Goal: Task Accomplishment & Management: Manage account settings

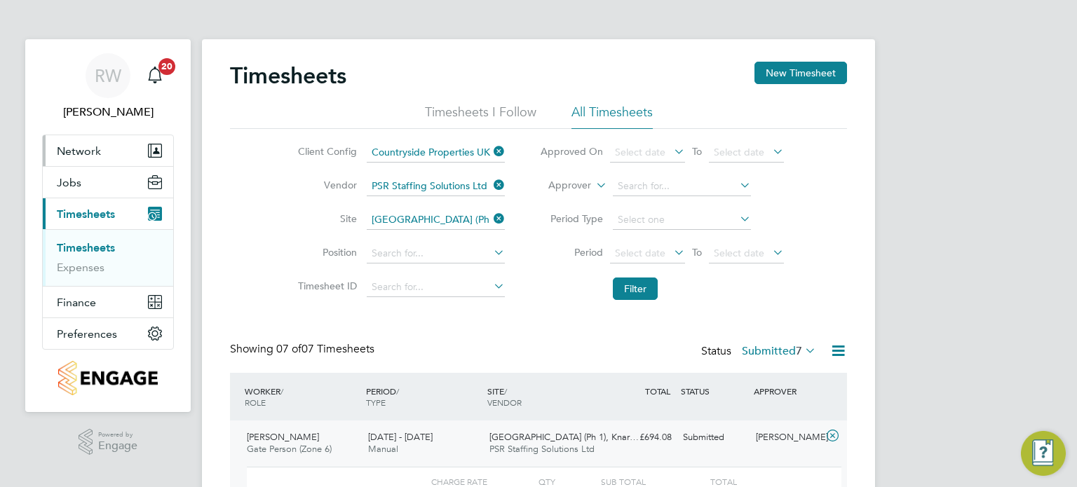
click at [94, 149] on span "Network" at bounding box center [79, 150] width 44 height 13
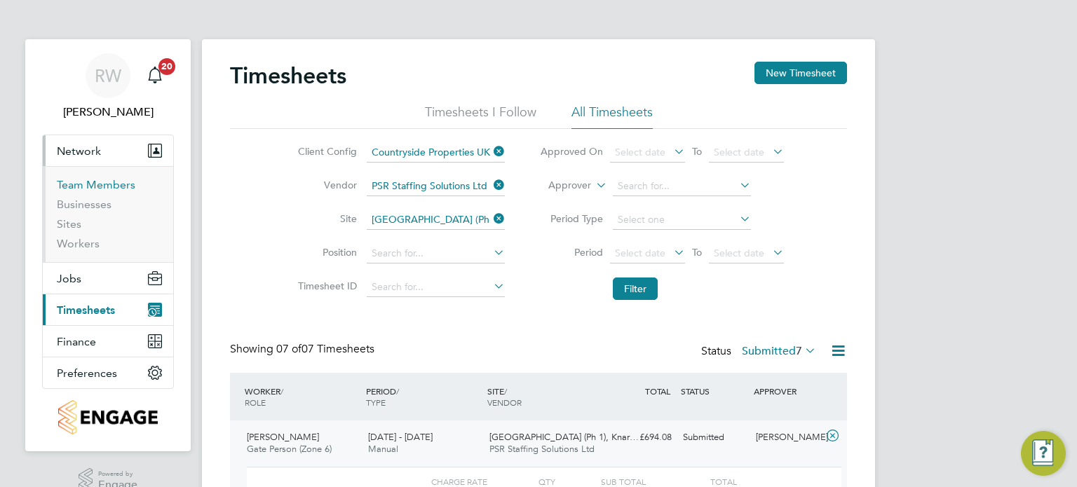
click at [90, 179] on link "Team Members" at bounding box center [96, 184] width 79 height 13
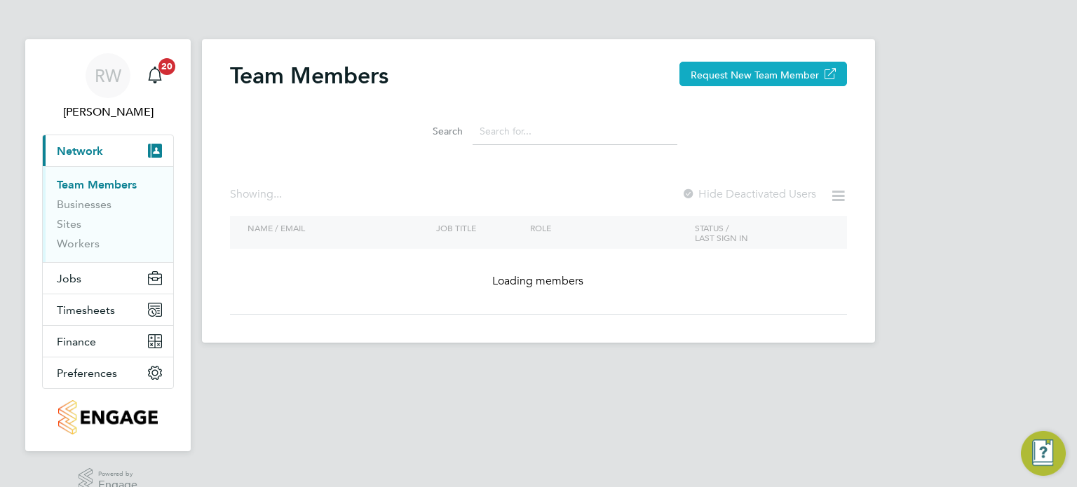
click at [768, 74] on button "Request New Team Member" at bounding box center [763, 74] width 168 height 25
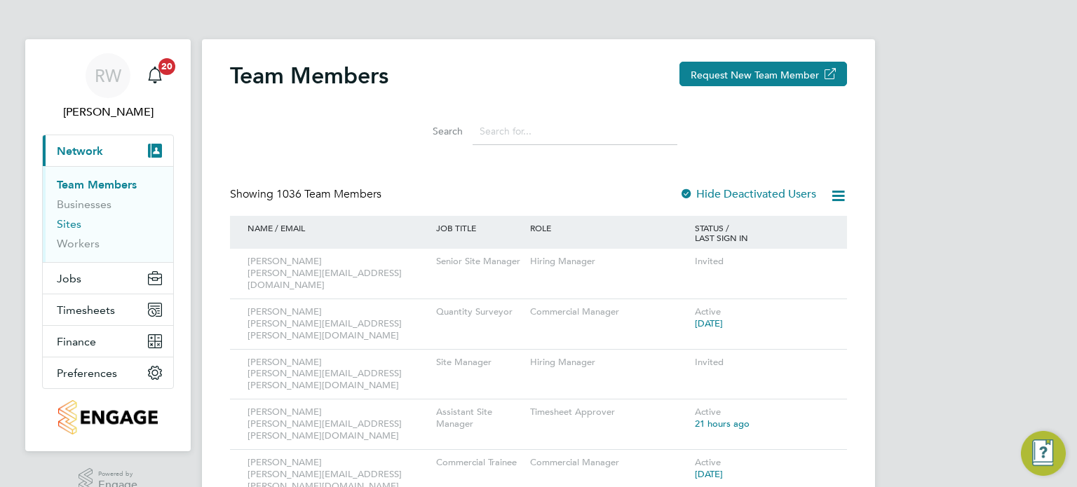
click at [73, 221] on link "Sites" at bounding box center [69, 223] width 25 height 13
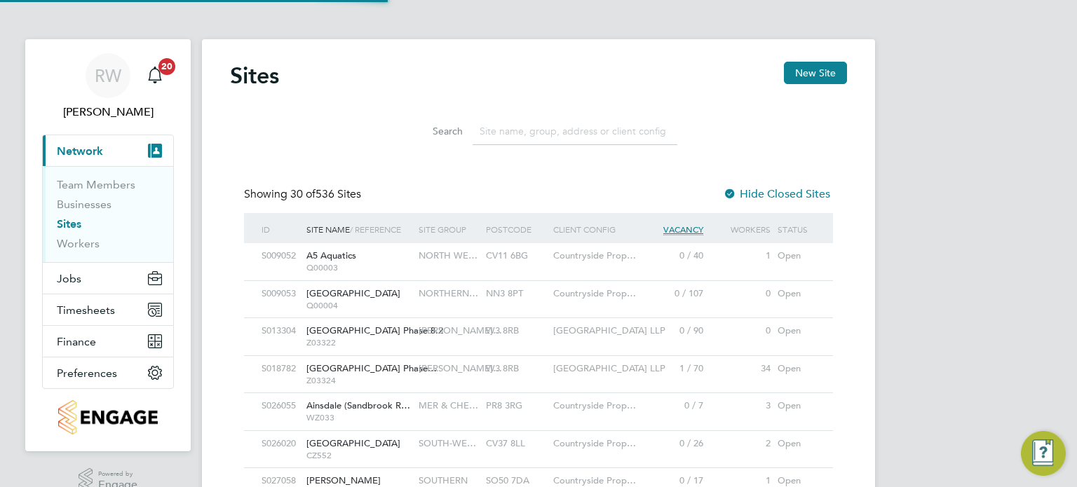
scroll to position [27, 68]
click at [510, 132] on input at bounding box center [575, 131] width 205 height 27
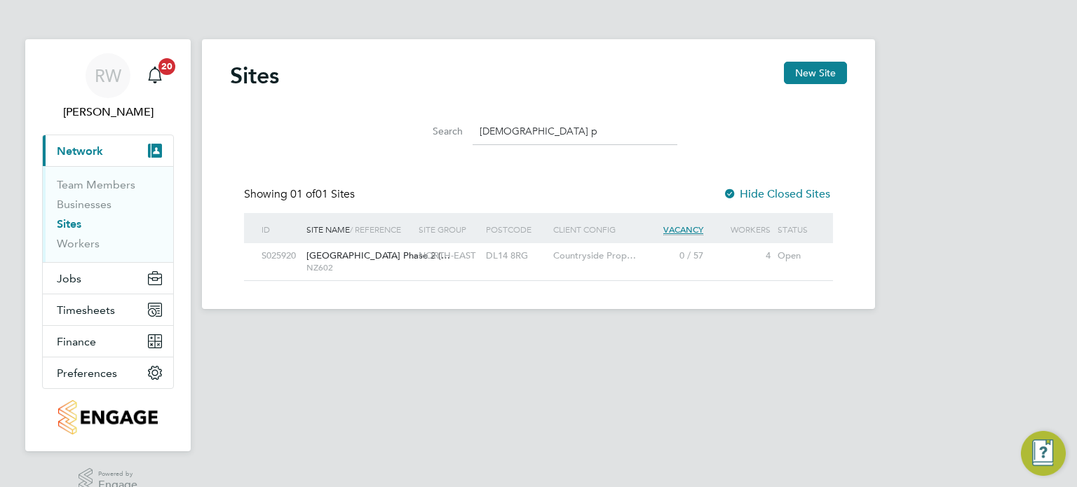
type input "bishops p"
click at [460, 255] on span "NORTH-EAST" at bounding box center [447, 256] width 57 height 12
click at [79, 277] on span "Jobs" at bounding box center [69, 278] width 25 height 13
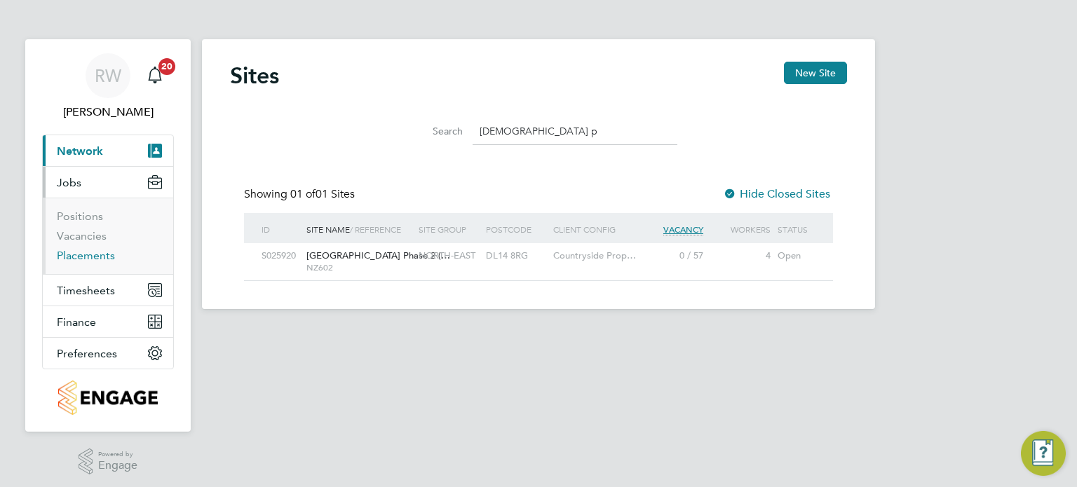
click at [83, 256] on link "Placements" at bounding box center [86, 255] width 58 height 13
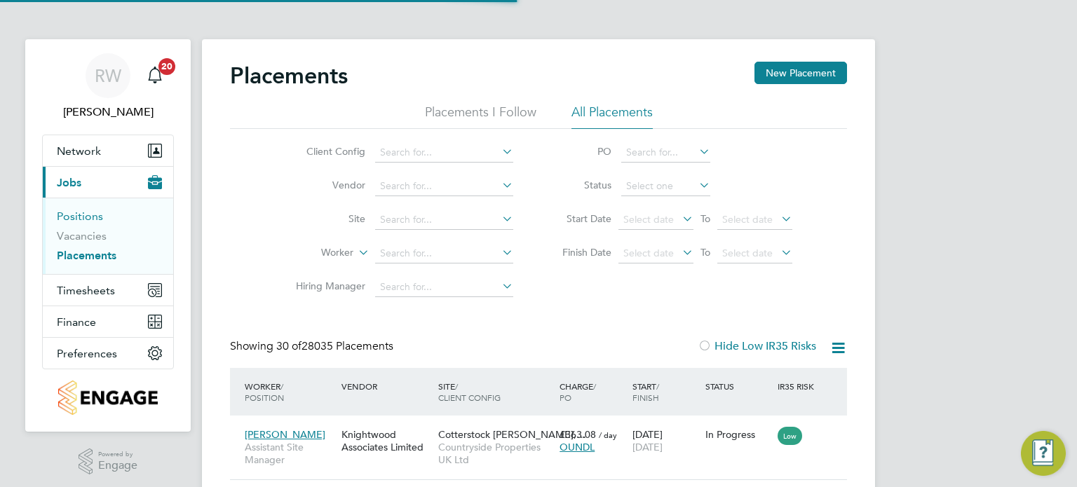
click at [90, 217] on link "Positions" at bounding box center [80, 216] width 46 height 13
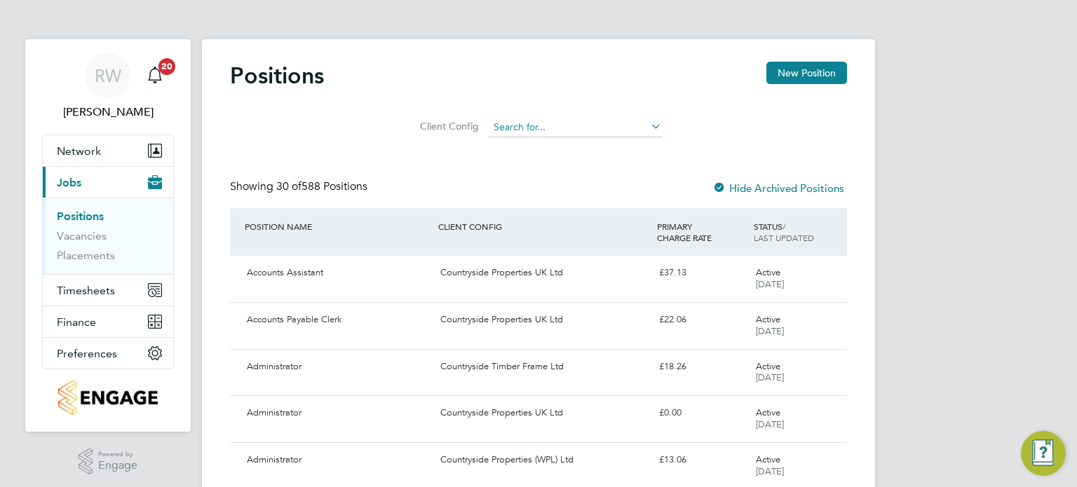
click at [547, 128] on input at bounding box center [575, 128] width 173 height 20
click at [595, 294] on li "Countryside Properties UK Ltd" at bounding box center [667, 299] width 359 height 19
type input "Countryside Properties UK Ltd"
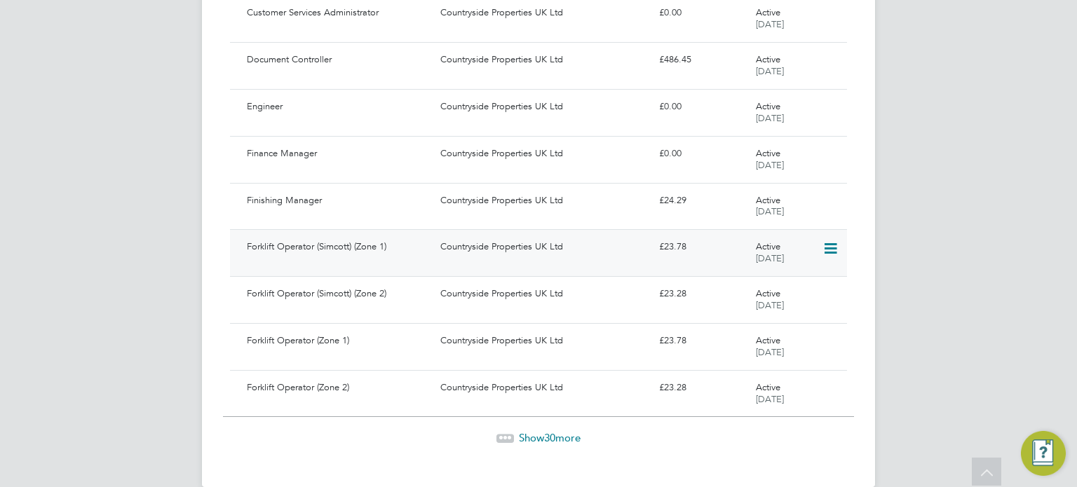
scroll to position [1261, 0]
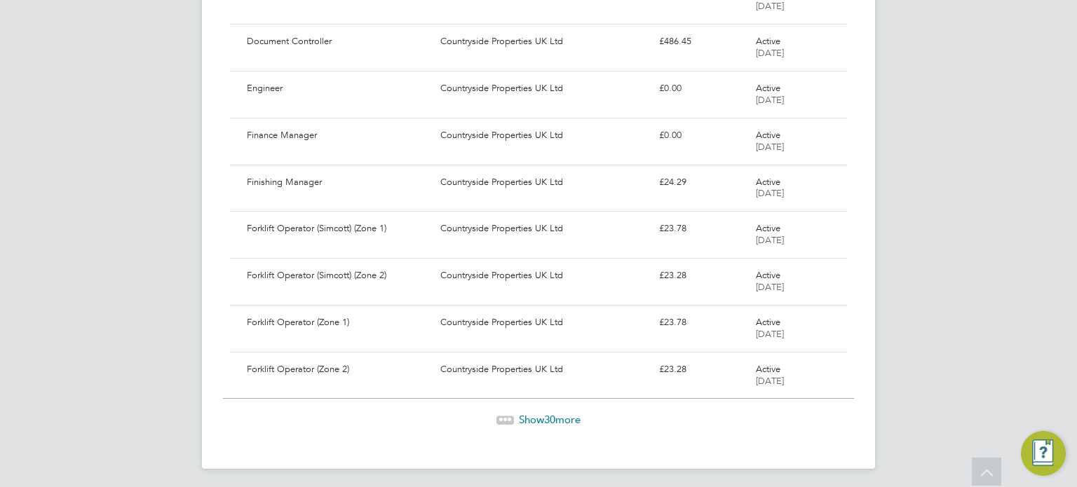
click at [546, 413] on span "30" at bounding box center [549, 419] width 11 height 13
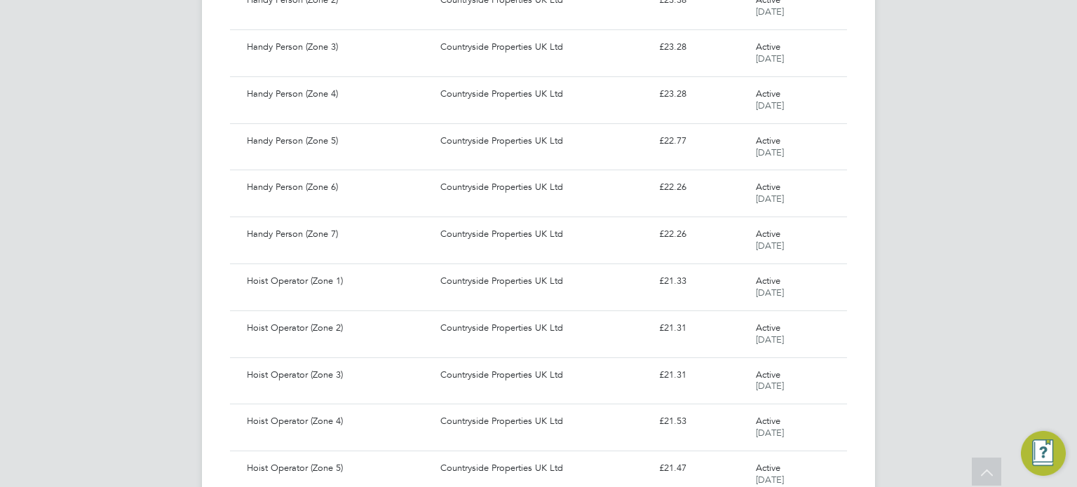
scroll to position [2661, 0]
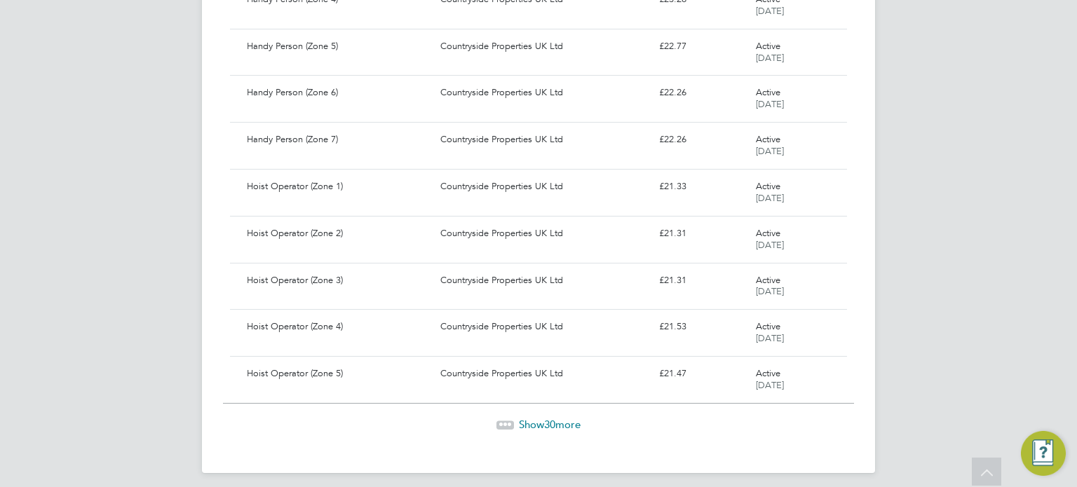
click at [544, 418] on span "30" at bounding box center [549, 424] width 11 height 13
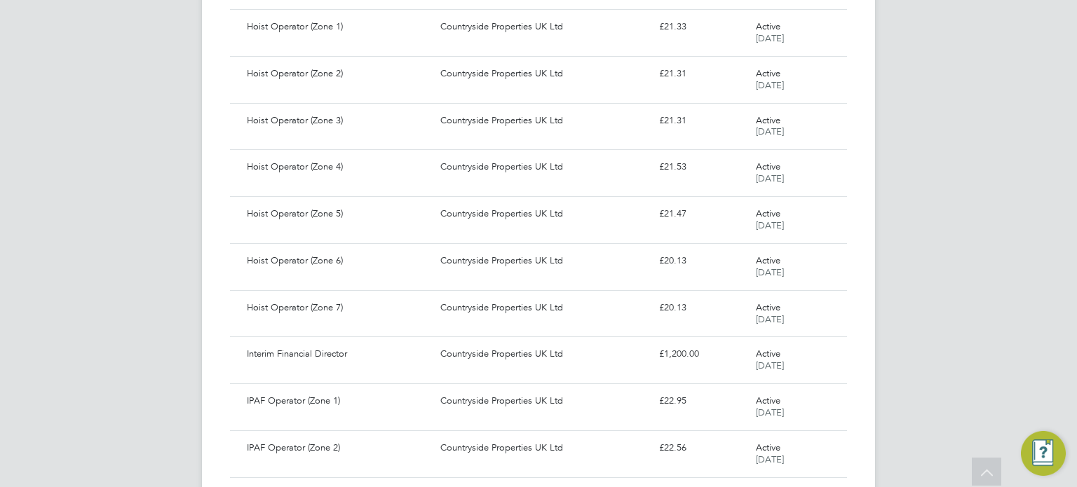
scroll to position [2821, 0]
click at [562, 354] on div "Countryside Properties UK Ltd" at bounding box center [544, 354] width 218 height 23
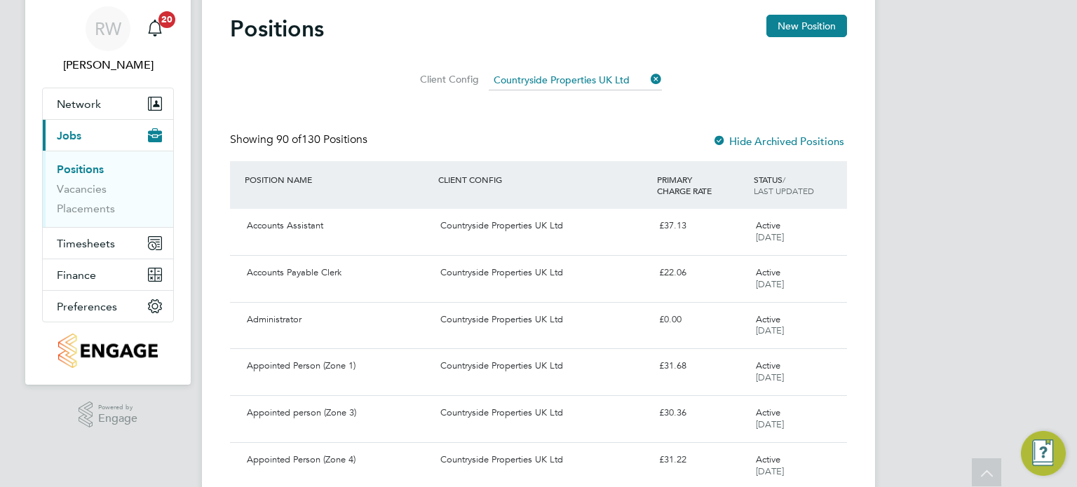
scroll to position [0, 0]
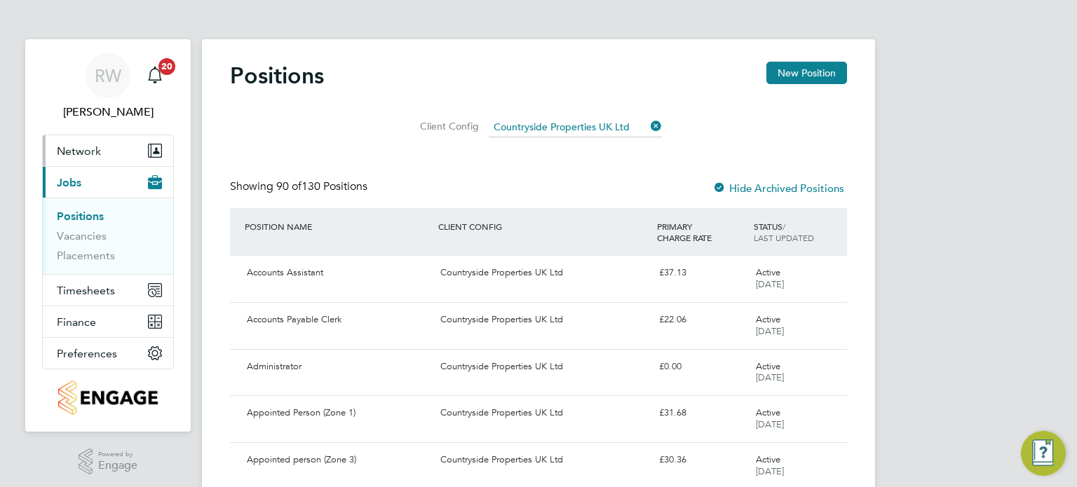
click at [71, 154] on span "Network" at bounding box center [79, 150] width 44 height 13
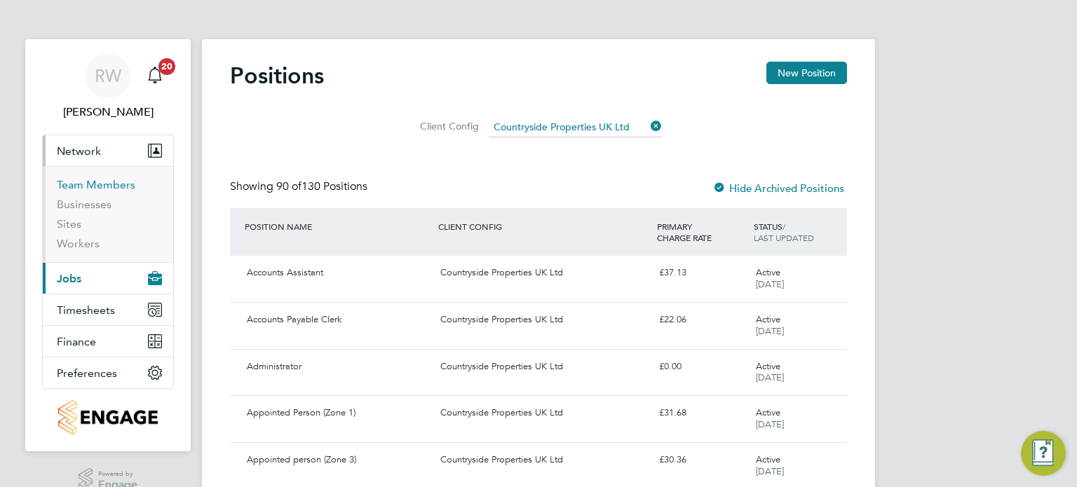
click at [77, 179] on link "Team Members" at bounding box center [96, 184] width 79 height 13
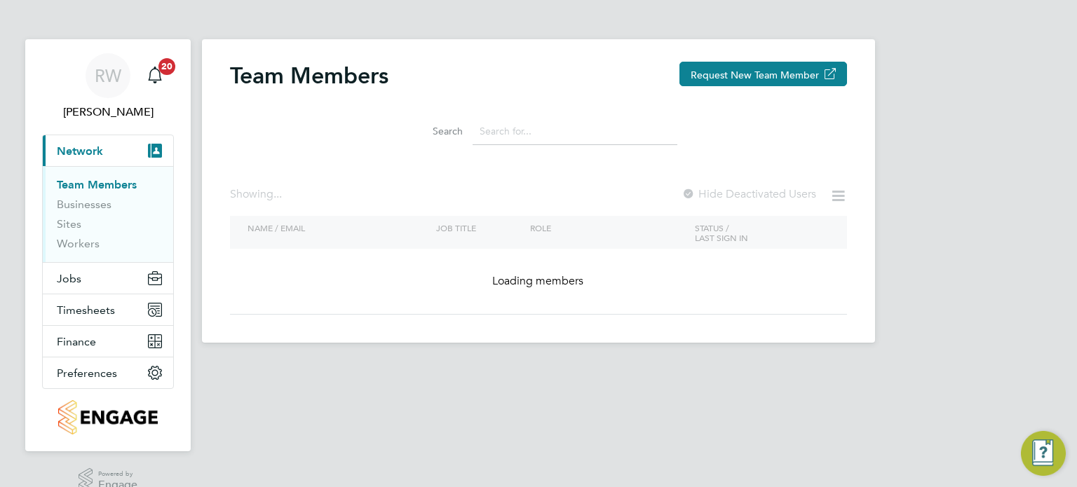
click at [517, 128] on input at bounding box center [575, 131] width 205 height 27
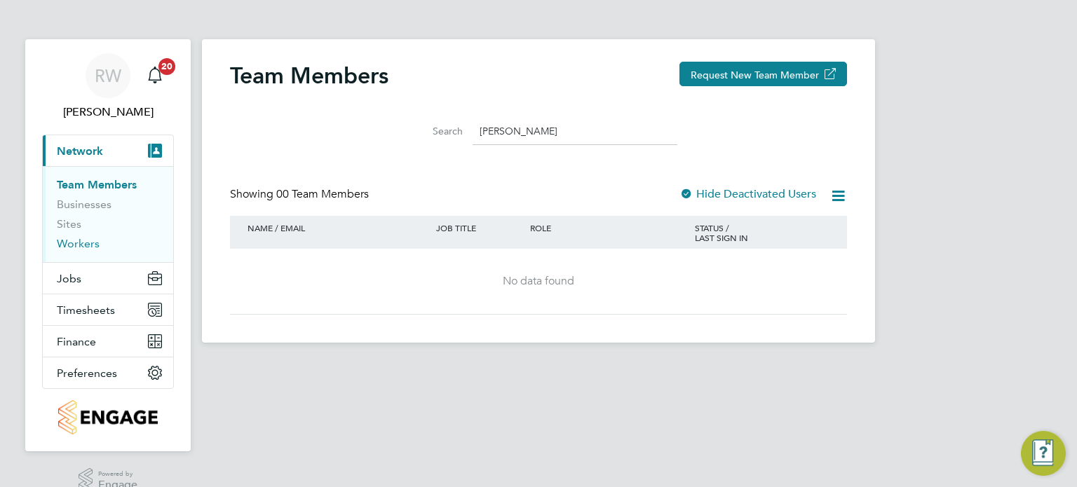
type input "anna shak"
click at [88, 242] on link "Workers" at bounding box center [78, 243] width 43 height 13
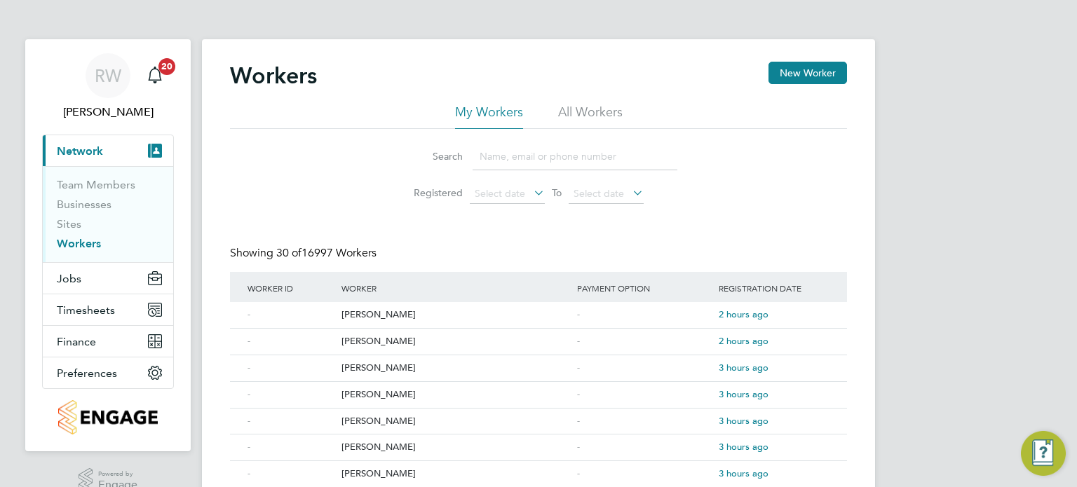
click at [590, 114] on li "All Workers" at bounding box center [590, 116] width 65 height 25
click at [538, 159] on input at bounding box center [575, 156] width 205 height 27
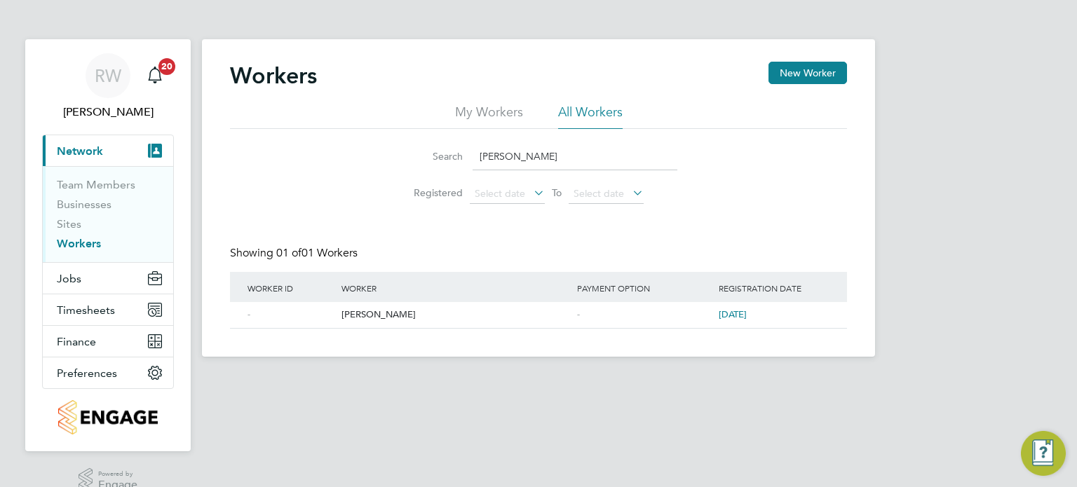
type input "anna shak"
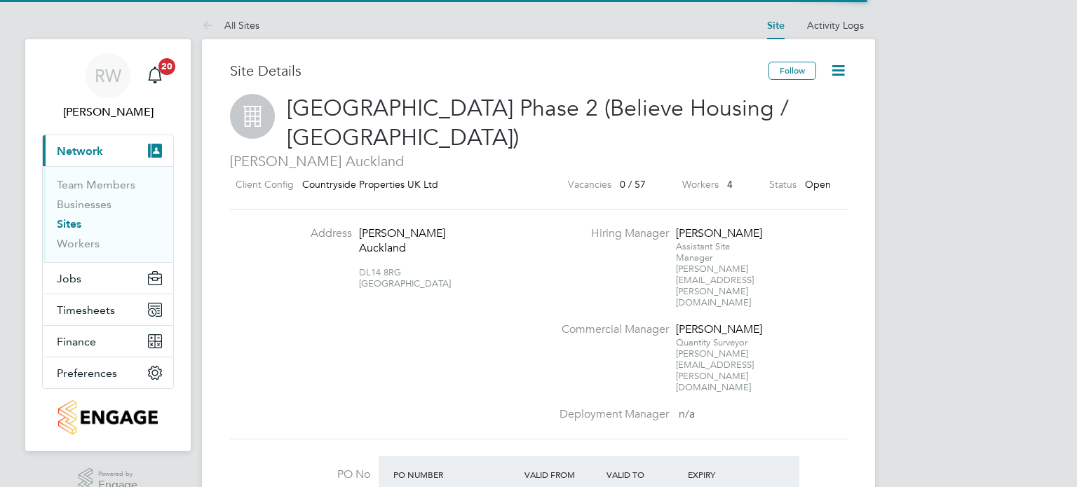
scroll to position [24, 132]
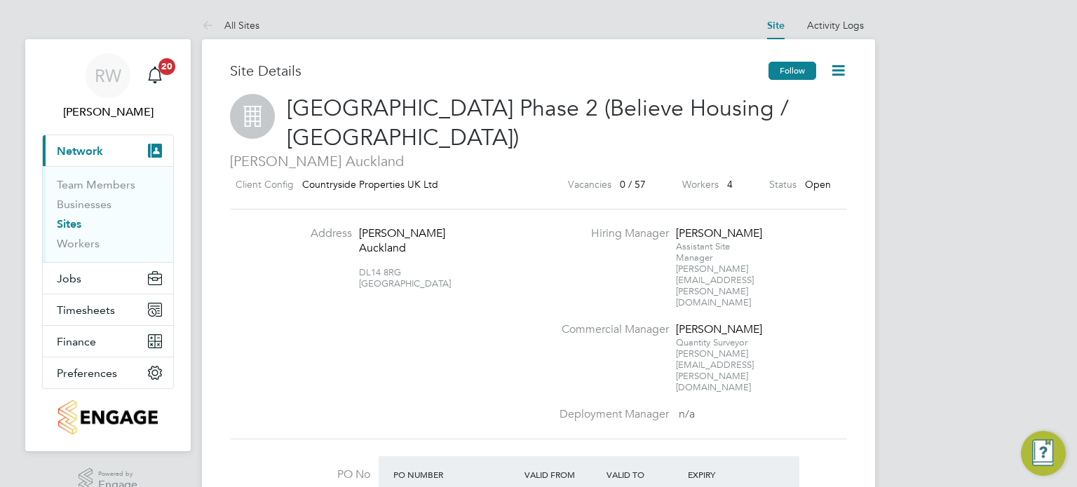
click at [794, 67] on button "Follow" at bounding box center [792, 71] width 48 height 18
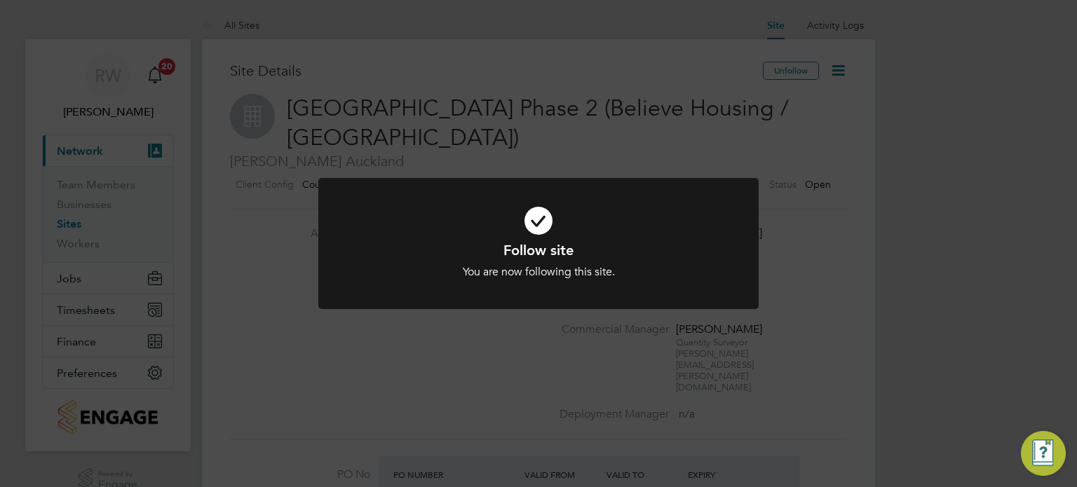
click at [816, 179] on div "Follow site You are now following this site. Cancel Okay" at bounding box center [538, 243] width 1077 height 487
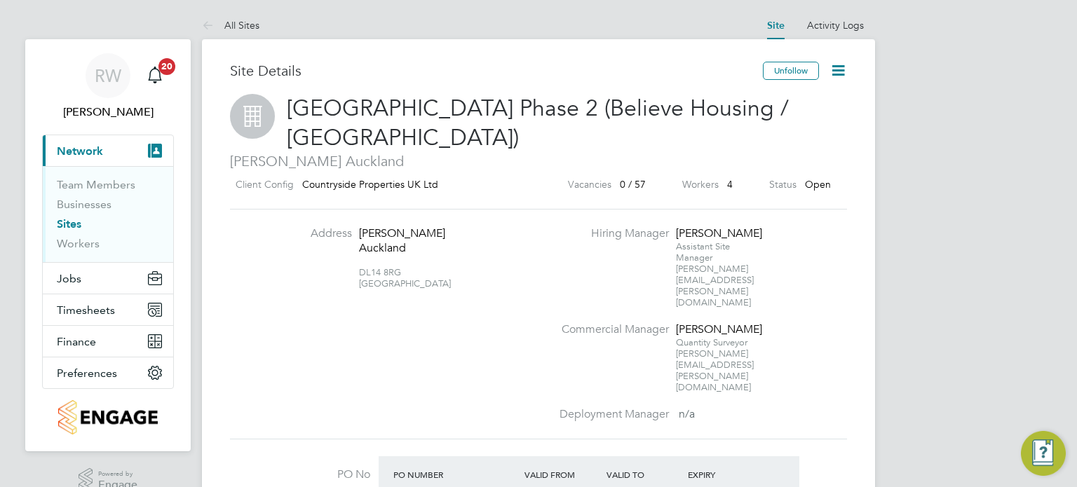
click at [842, 66] on icon at bounding box center [838, 71] width 18 height 18
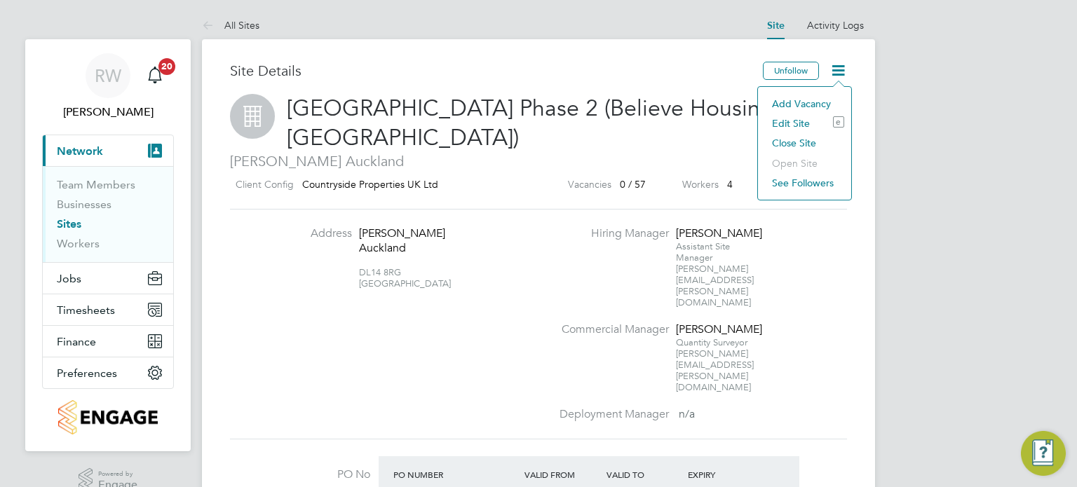
click at [798, 117] on li "Edit Site e" at bounding box center [804, 124] width 79 height 20
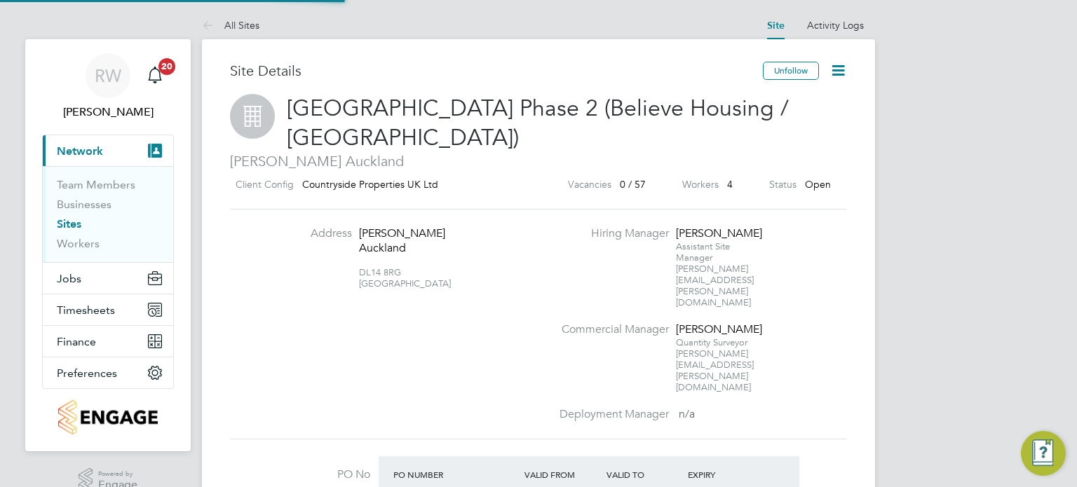
type input "[GEOGRAPHIC_DATA] Phase 2 (Believe Housing / [GEOGRAPHIC_DATA])"
type input "NORTH-EAST"
type input "NZ602"
type input "Bishop Auckland"
type input "DL14 8RG"
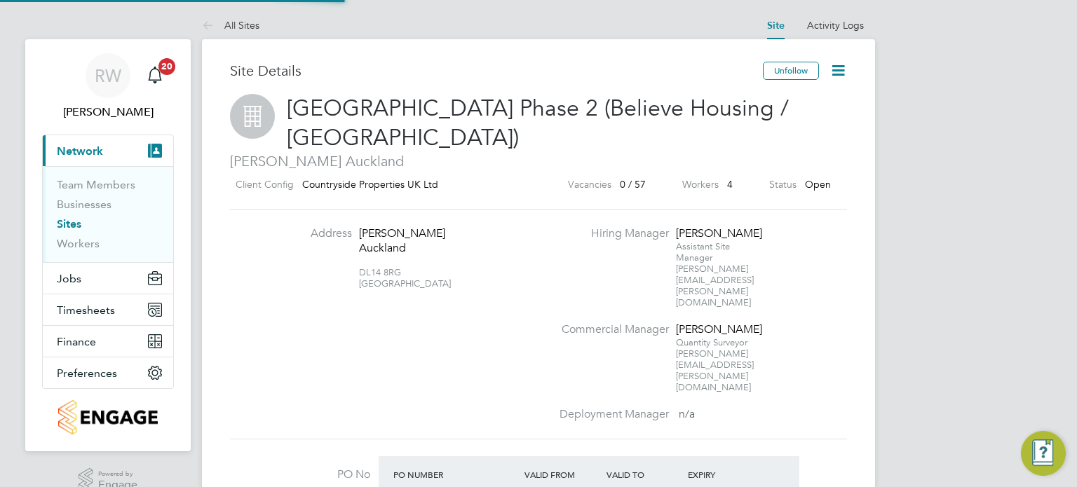
type input "[PERSON_NAME]"
type input "Daniel Allsopp"
type input "07:30"
type input "16:30"
type input "08:00"
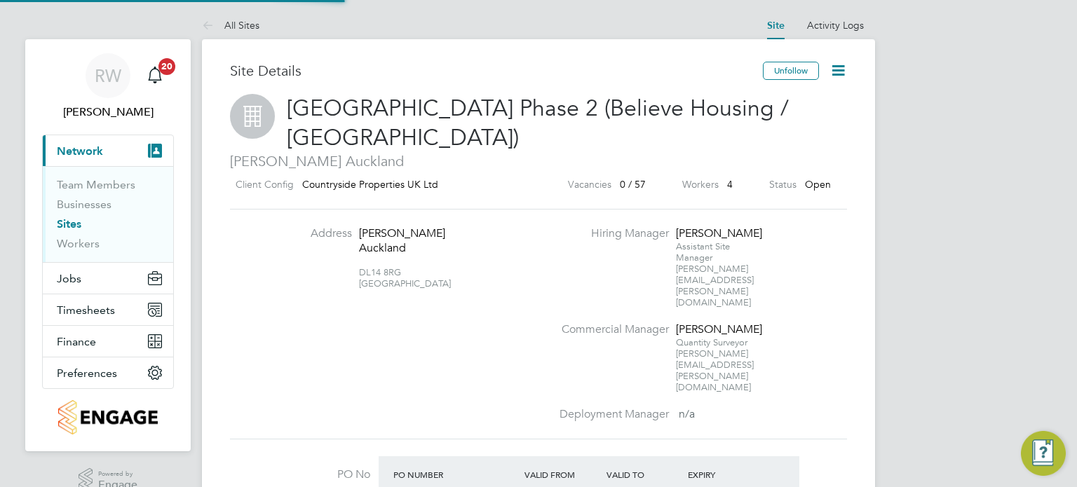
type input "30 mins"
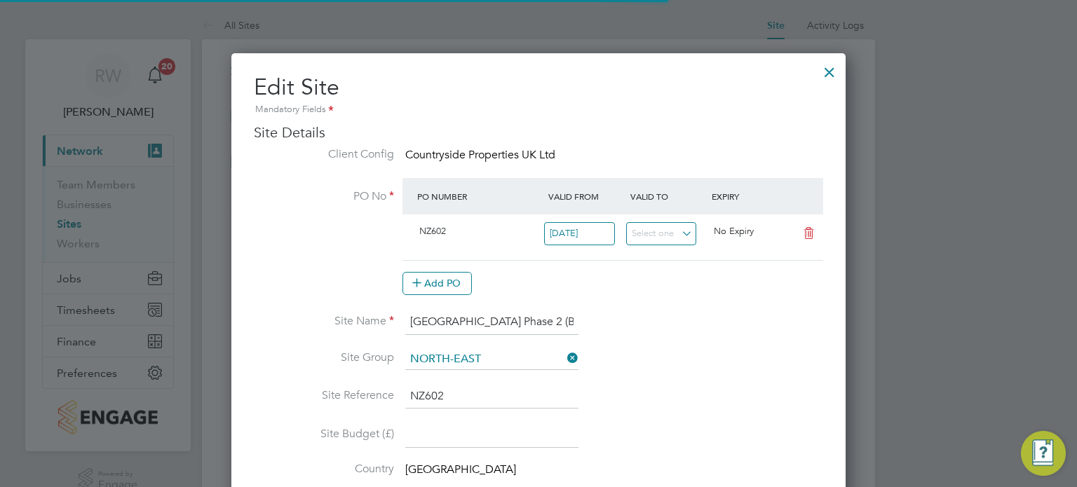
type input "United Kingdom"
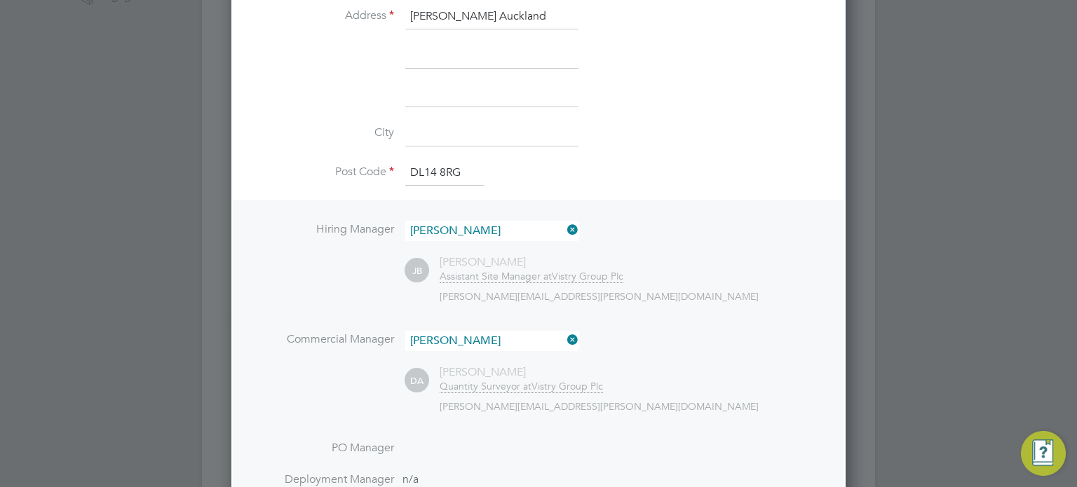
scroll to position [515, 0]
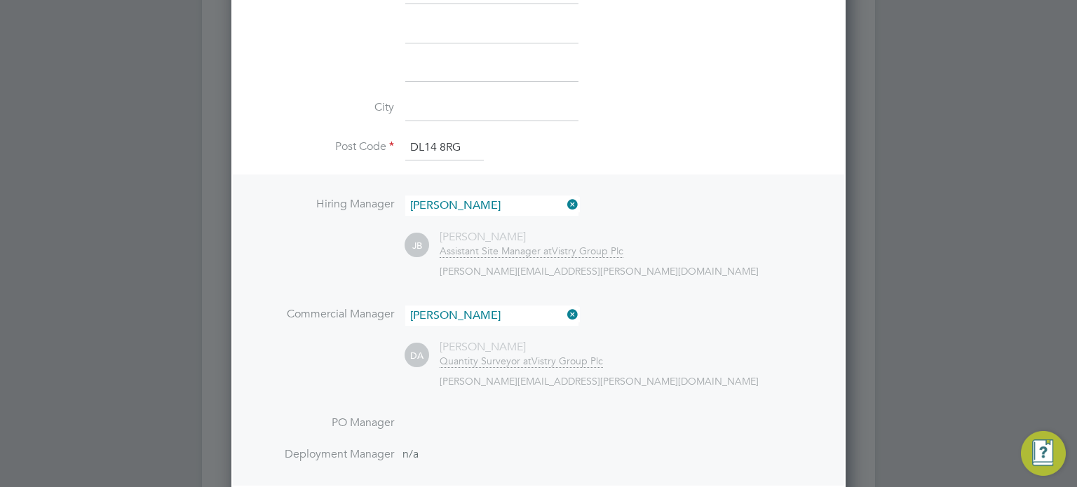
click at [581, 306] on li "Commercial Manager Daniel Allsopp" at bounding box center [538, 323] width 569 height 34
click at [564, 308] on icon at bounding box center [564, 315] width 0 height 20
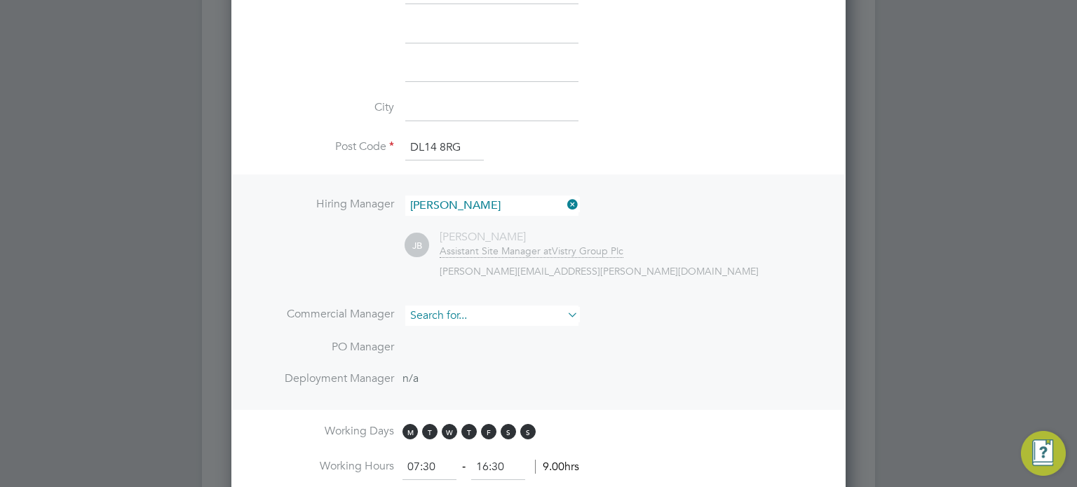
click at [510, 314] on input at bounding box center [491, 316] width 173 height 20
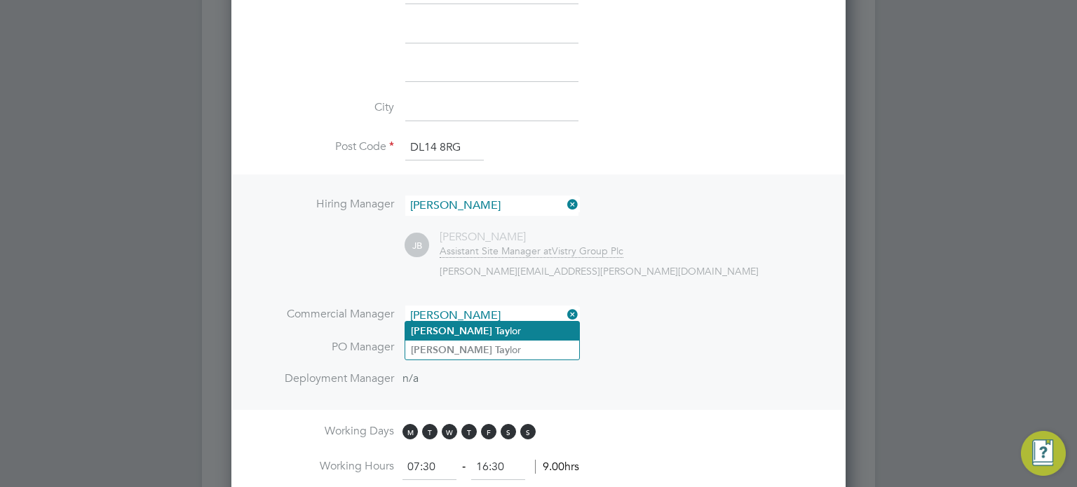
click at [487, 326] on li "Liam Tay lor" at bounding box center [492, 331] width 174 height 19
type input "Liam Taylor"
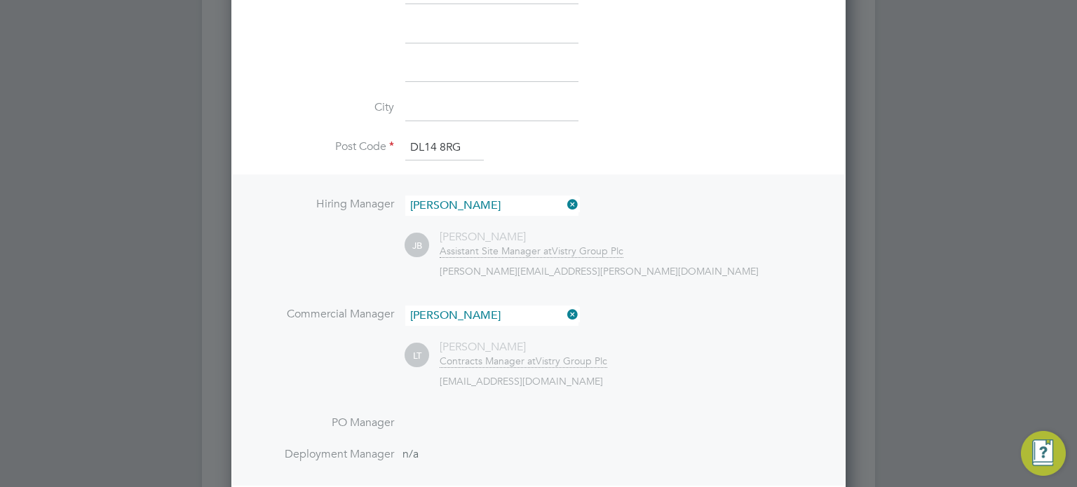
click at [564, 305] on icon at bounding box center [564, 315] width 0 height 20
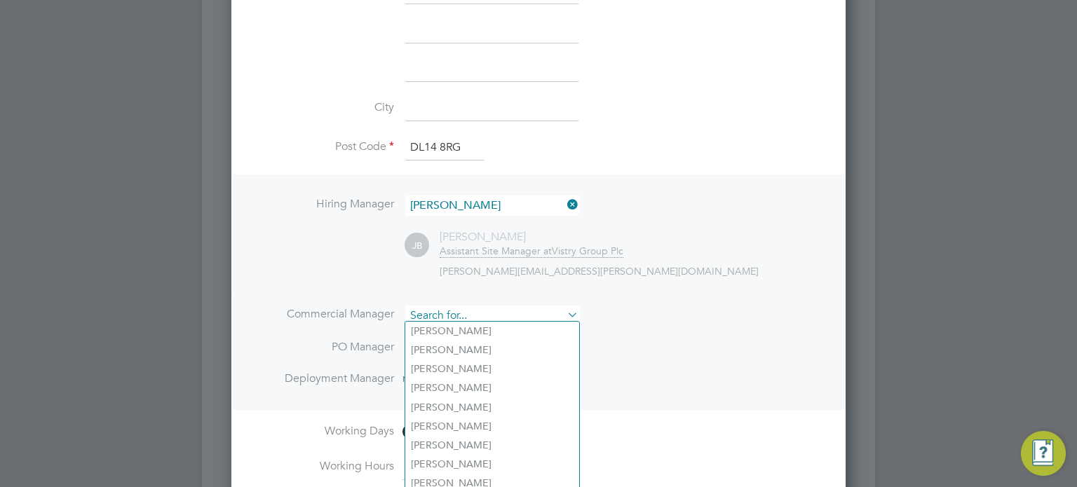
click at [517, 311] on input at bounding box center [491, 316] width 173 height 20
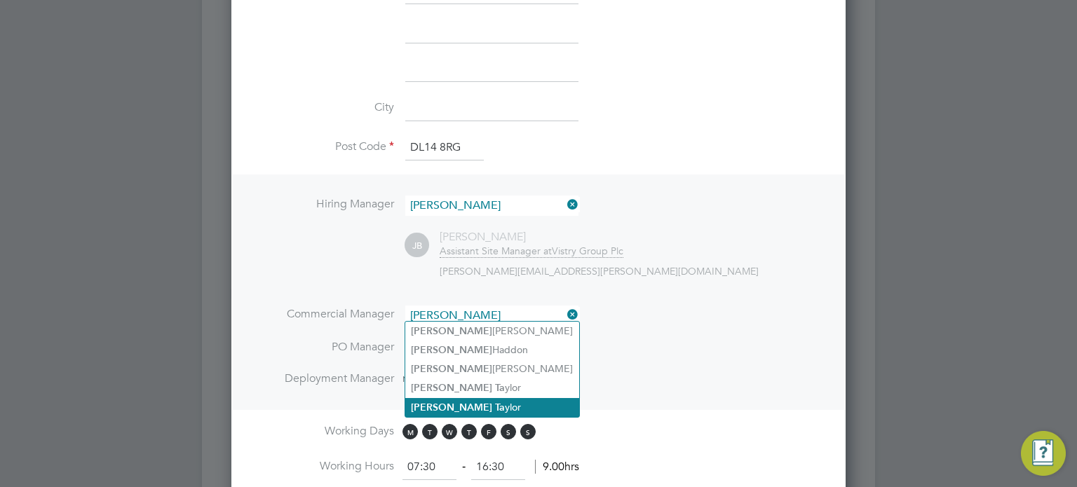
click at [460, 401] on li "Liam Ta ylor" at bounding box center [492, 407] width 174 height 19
type input "Liam Taylor"
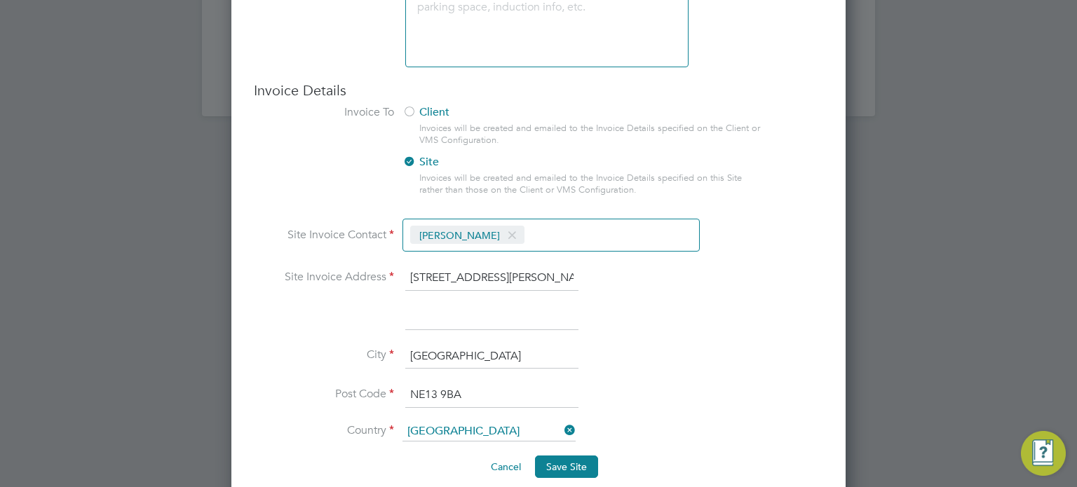
scroll to position [1229, 0]
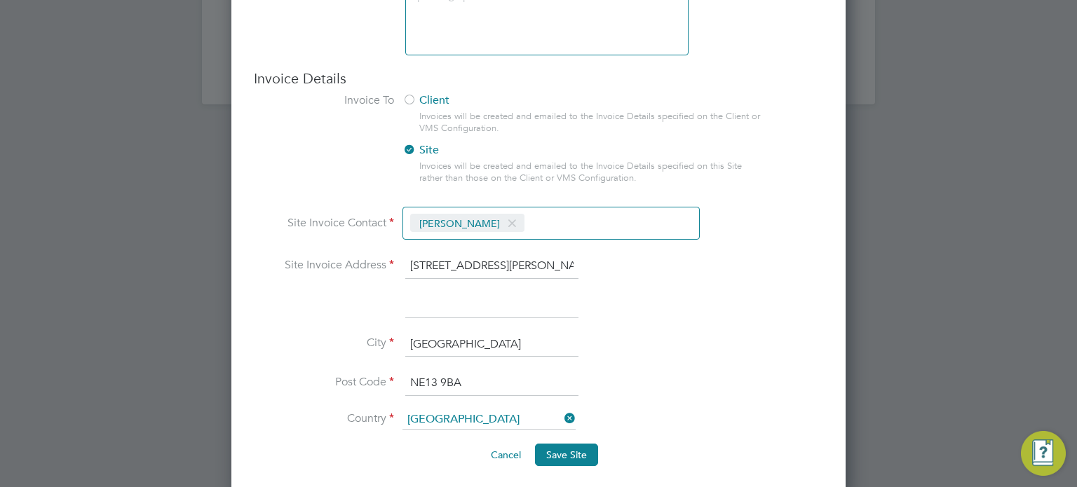
click at [502, 216] on span at bounding box center [512, 223] width 20 height 27
click at [487, 219] on input at bounding box center [486, 224] width 167 height 25
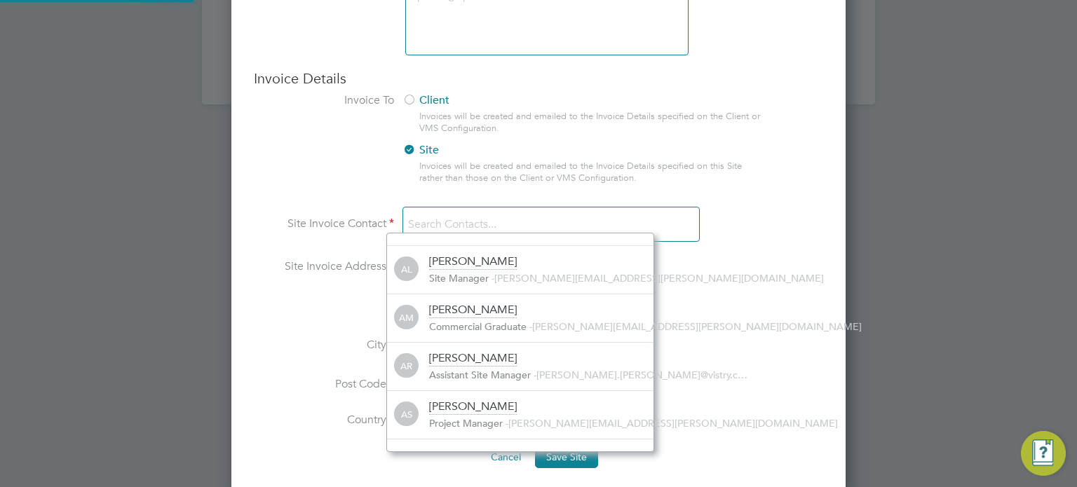
scroll to position [0, 0]
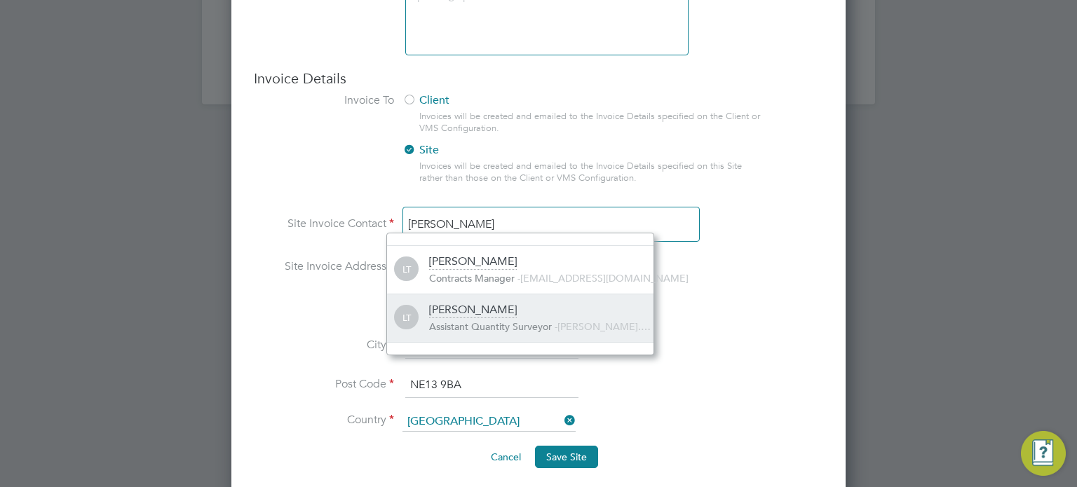
type input "Liam Tayl"
click at [494, 308] on div "Liam Taylor Assistant Quantity Surveyor - liam.taylor@vistry.…" at bounding box center [541, 318] width 224 height 31
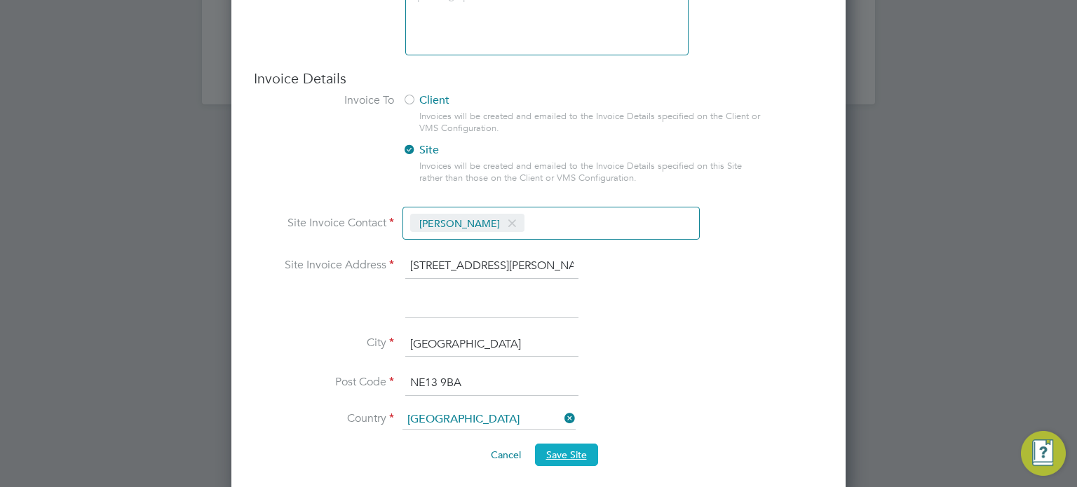
click at [571, 449] on span "Save Site" at bounding box center [566, 455] width 41 height 13
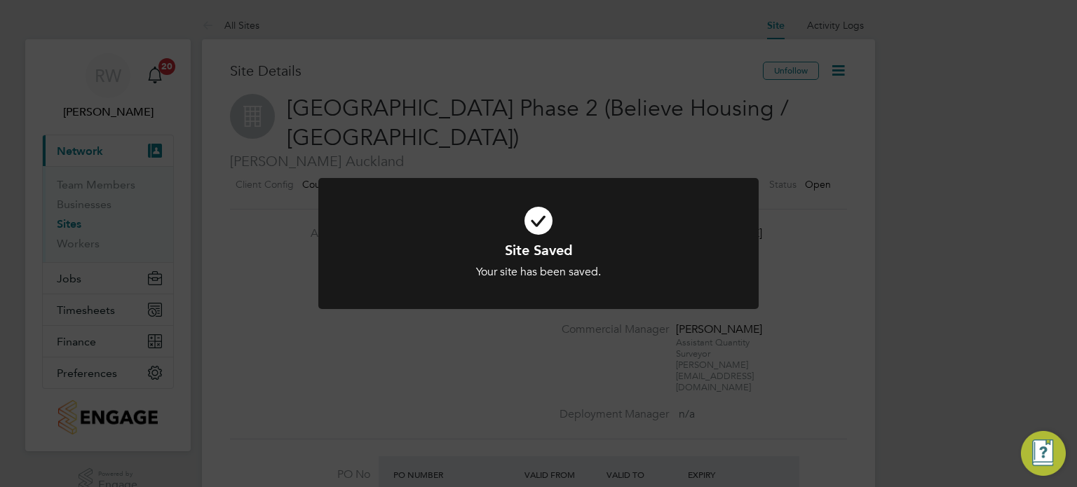
click at [689, 377] on div "Site Saved Your site has been saved. Cancel Okay" at bounding box center [538, 243] width 1077 height 487
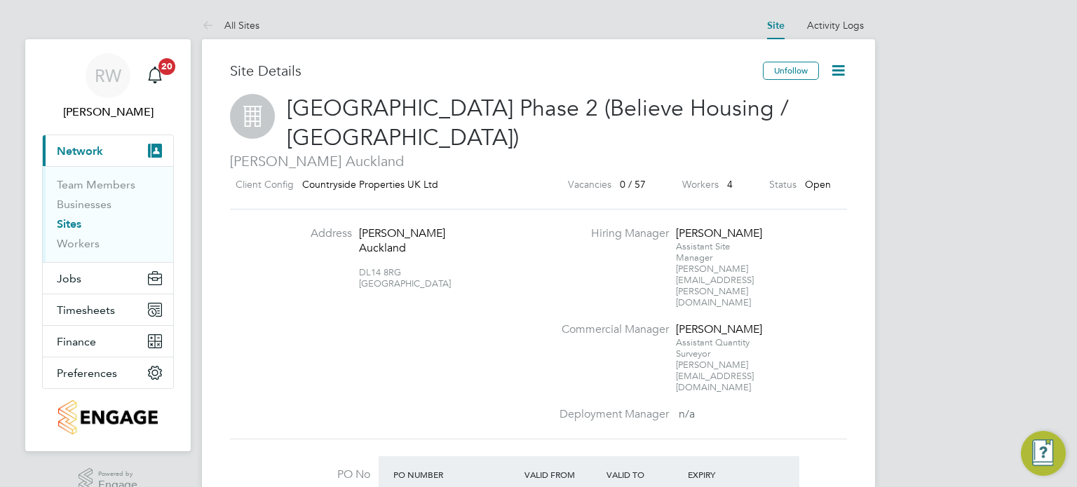
click at [834, 62] on icon at bounding box center [838, 71] width 18 height 18
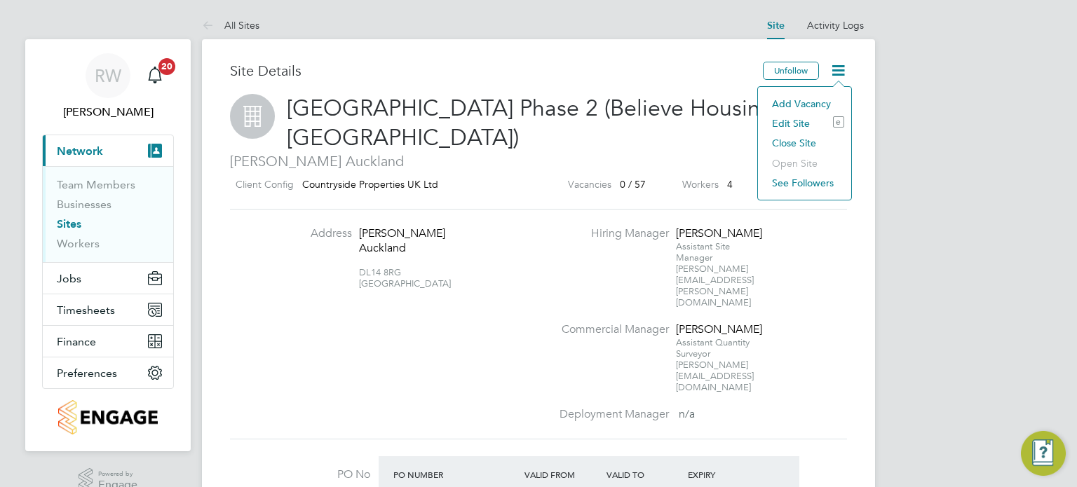
click at [801, 185] on li "See Followers" at bounding box center [804, 183] width 79 height 20
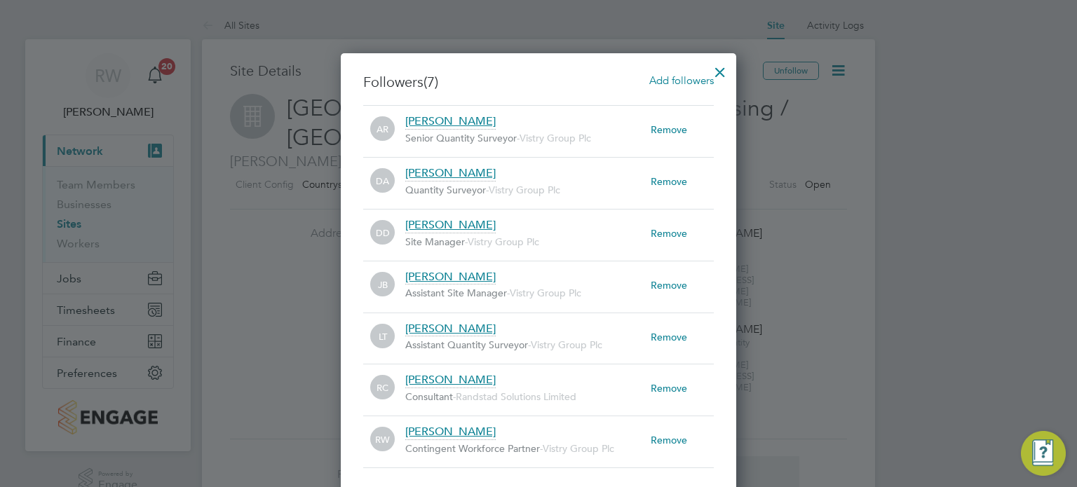
click at [681, 182] on div "Remove" at bounding box center [682, 181] width 63 height 31
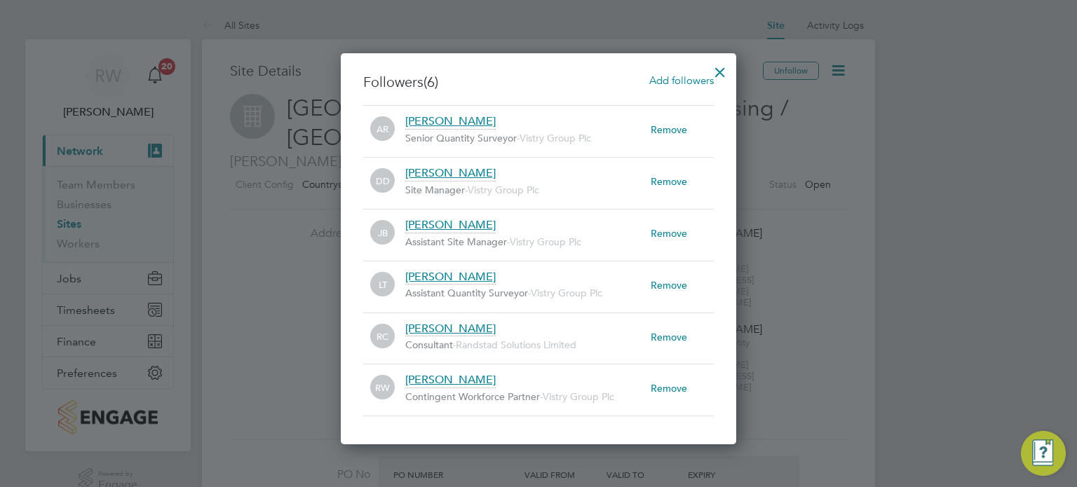
click at [718, 68] on div at bounding box center [719, 68] width 25 height 25
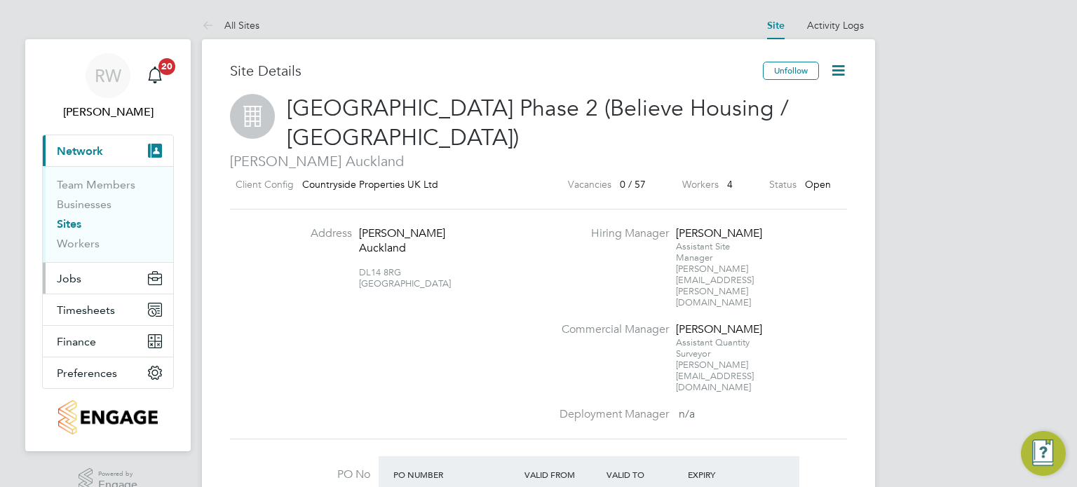
click at [68, 273] on span "Jobs" at bounding box center [69, 278] width 25 height 13
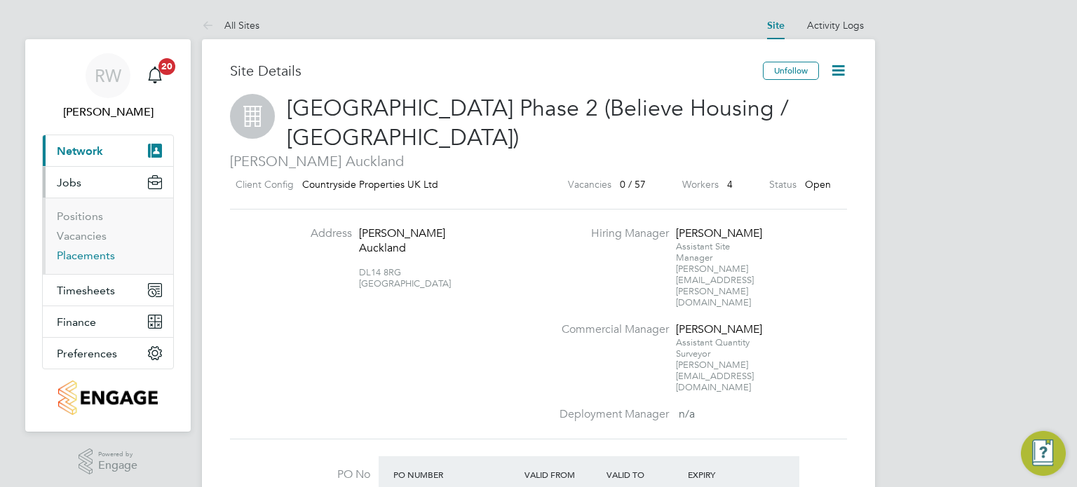
click at [81, 255] on link "Placements" at bounding box center [86, 255] width 58 height 13
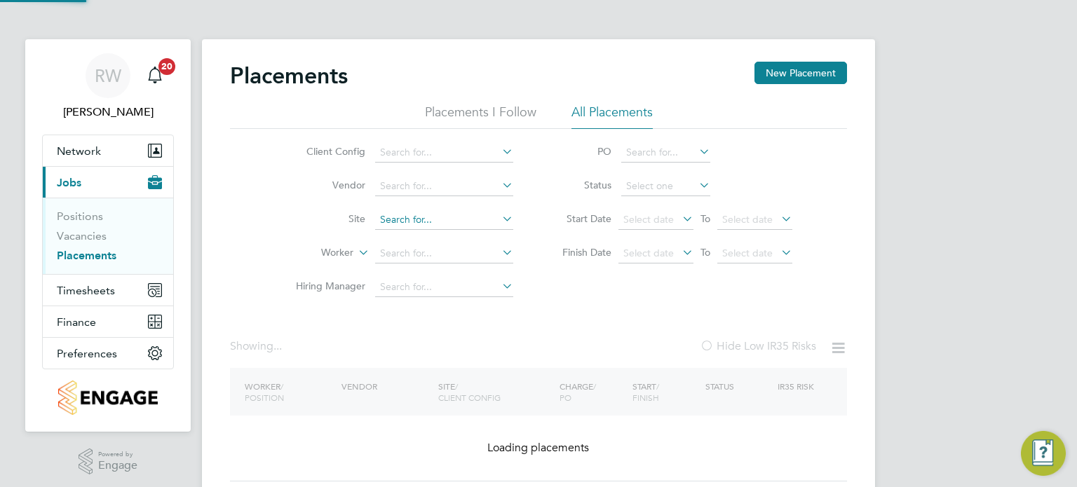
click at [398, 217] on input at bounding box center [444, 220] width 138 height 20
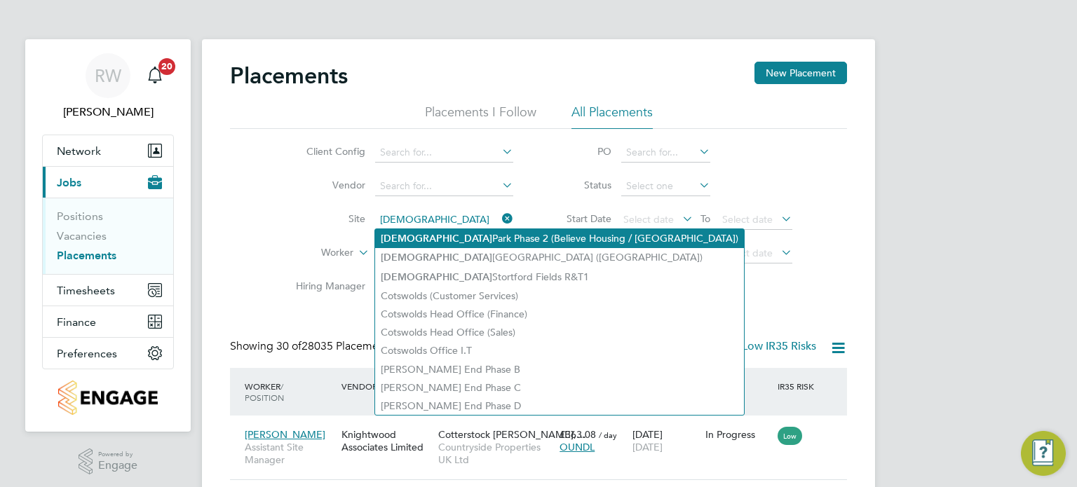
click at [435, 232] on li "Bishops Park Phase 2 (Believe Housing / Linden)" at bounding box center [559, 238] width 369 height 19
type input "Bishops Park Phase 2 (Believe Housing / Linden)"
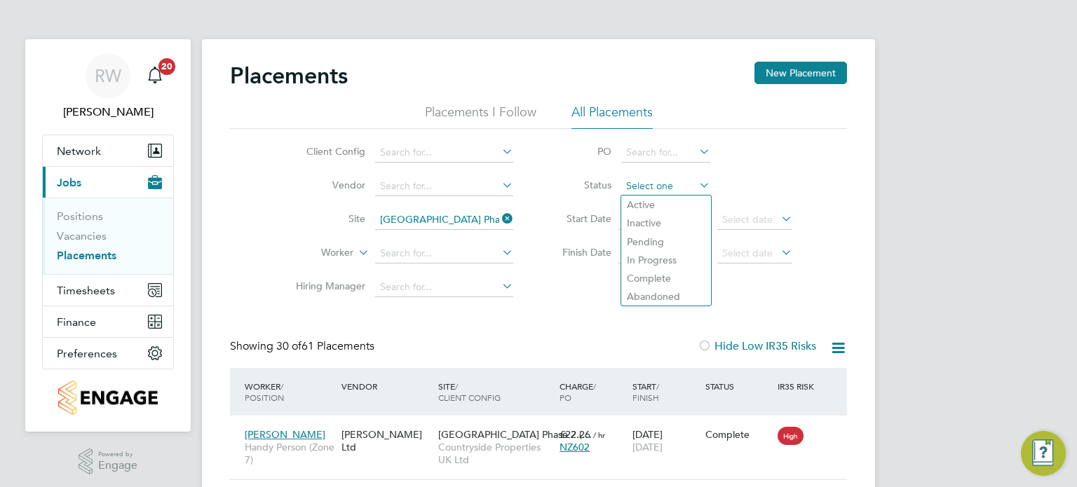
click at [649, 186] on input at bounding box center [665, 187] width 89 height 20
click at [652, 201] on li "Active" at bounding box center [666, 205] width 90 height 18
type input "Active"
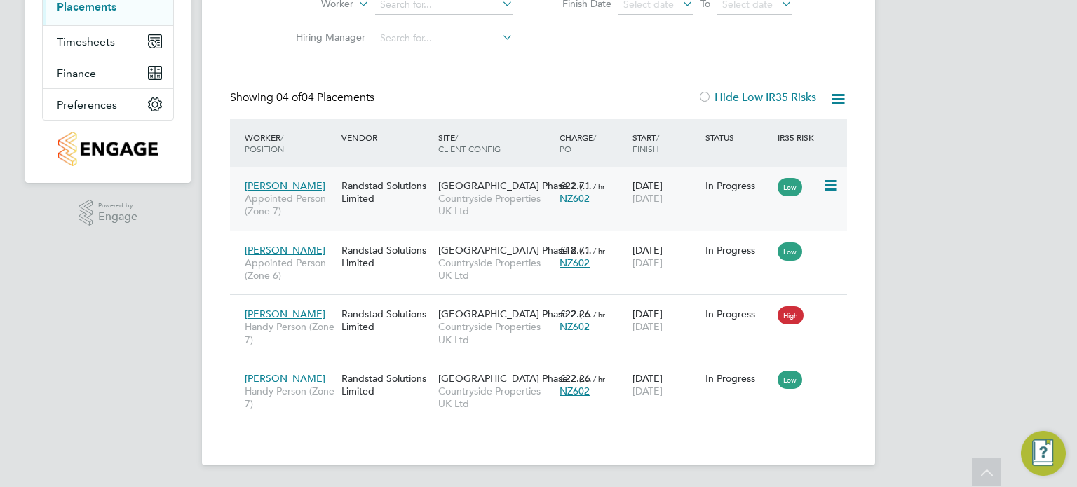
click at [482, 196] on span "Countryside Properties UK Ltd" at bounding box center [495, 204] width 114 height 25
click at [550, 258] on span "Countryside Properties UK Ltd" at bounding box center [495, 269] width 114 height 25
click at [489, 330] on span "Countryside Properties UK Ltd" at bounding box center [495, 332] width 114 height 25
click at [544, 388] on span "Countryside Properties UK Ltd" at bounding box center [495, 397] width 114 height 25
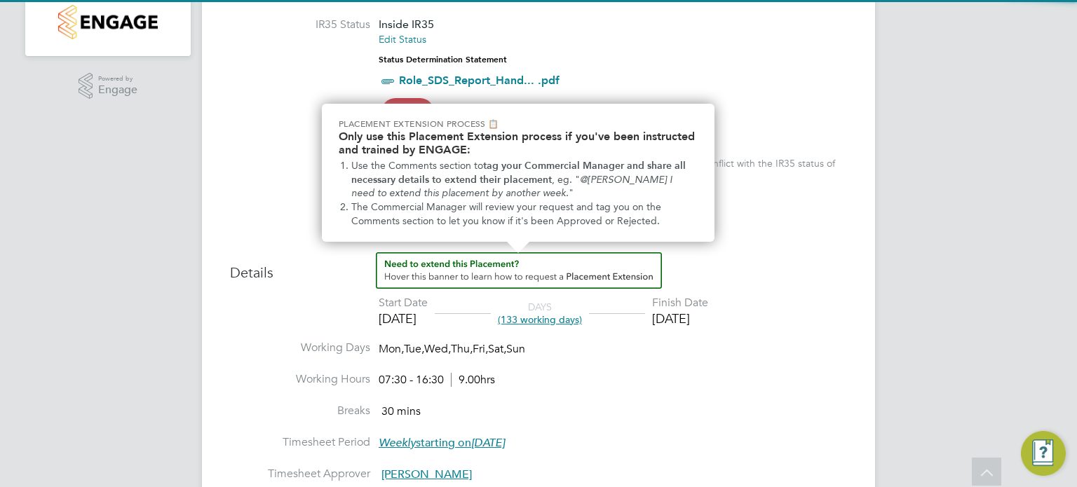
scroll to position [376, 0]
